Goal: Transaction & Acquisition: Purchase product/service

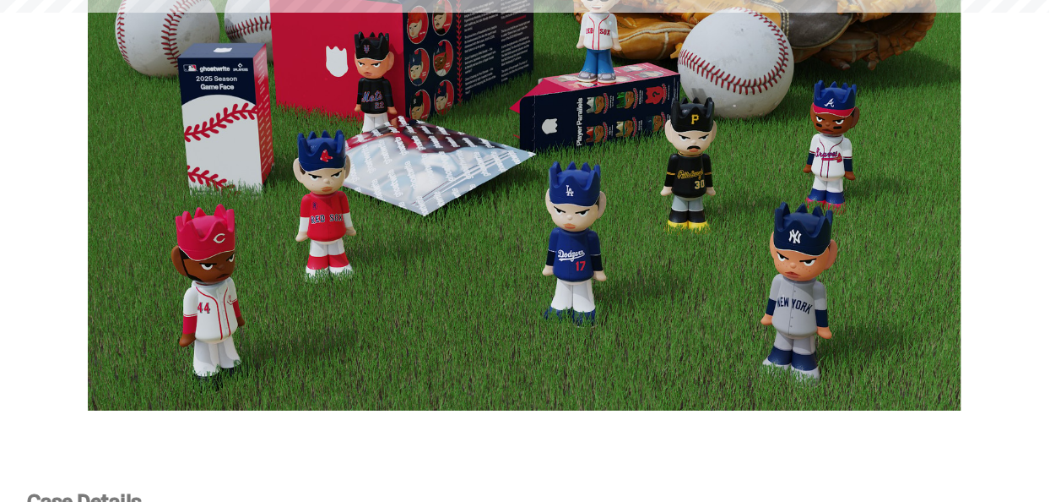
scroll to position [2533, 0]
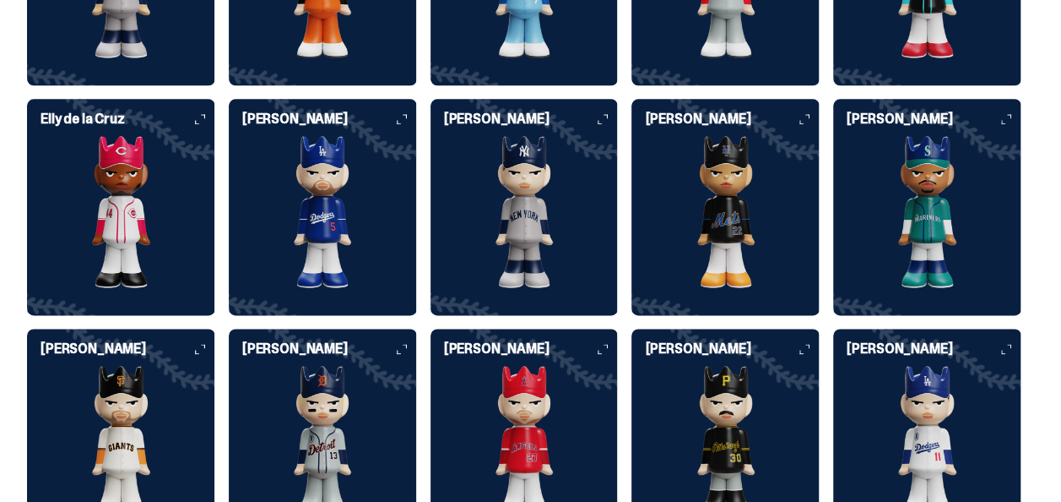
scroll to position [4053, 0]
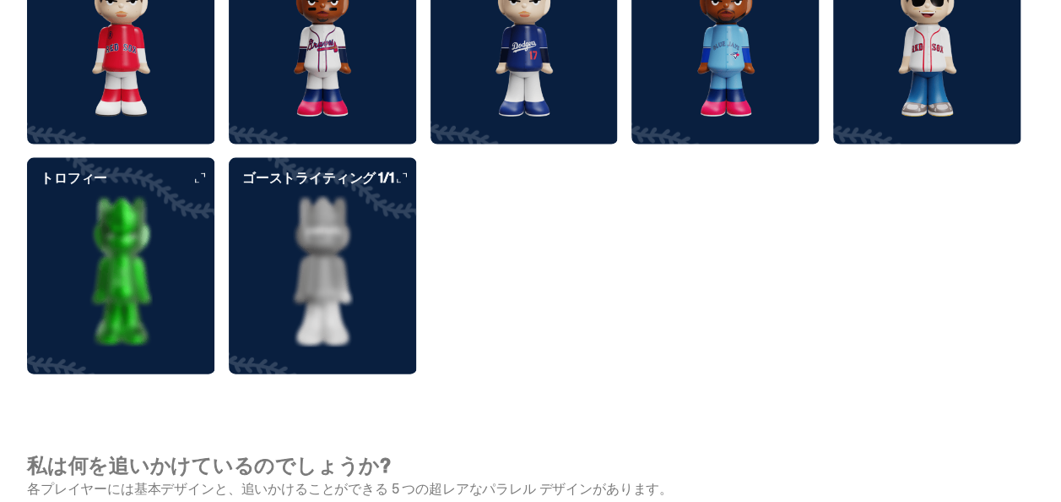
scroll to position [4813, 0]
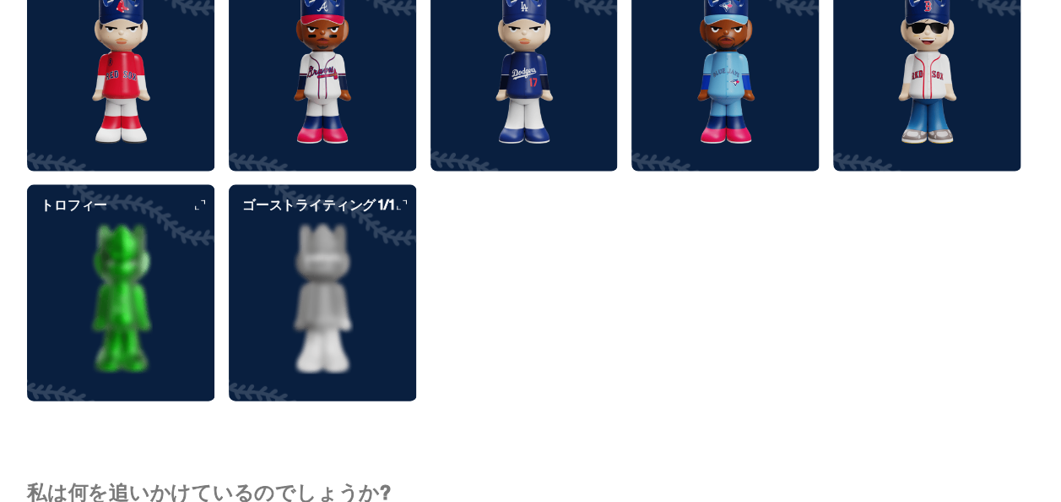
click at [151, 278] on img at bounding box center [121, 298] width 188 height 152
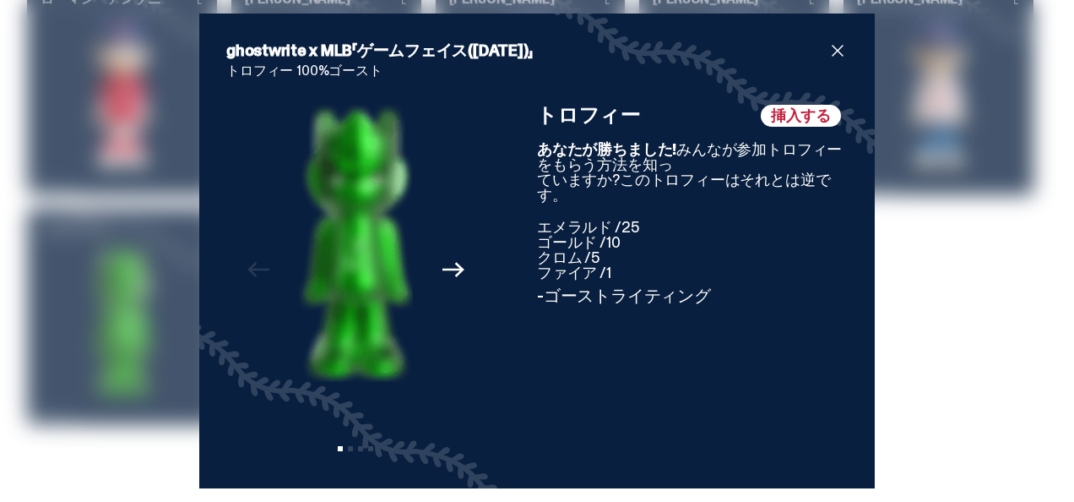
click at [833, 42] on span "閉める" at bounding box center [838, 51] width 20 height 20
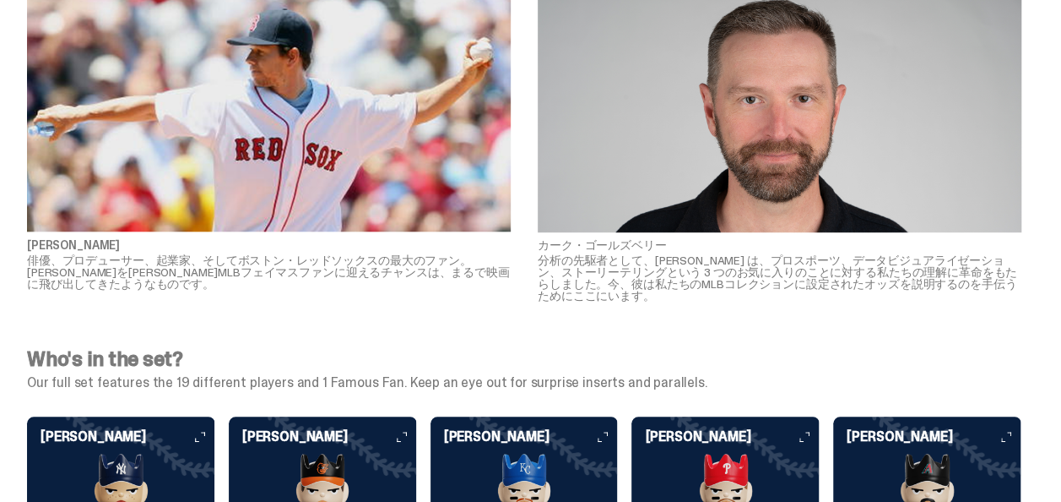
scroll to position [3554, 0]
